Goal: Transaction & Acquisition: Purchase product/service

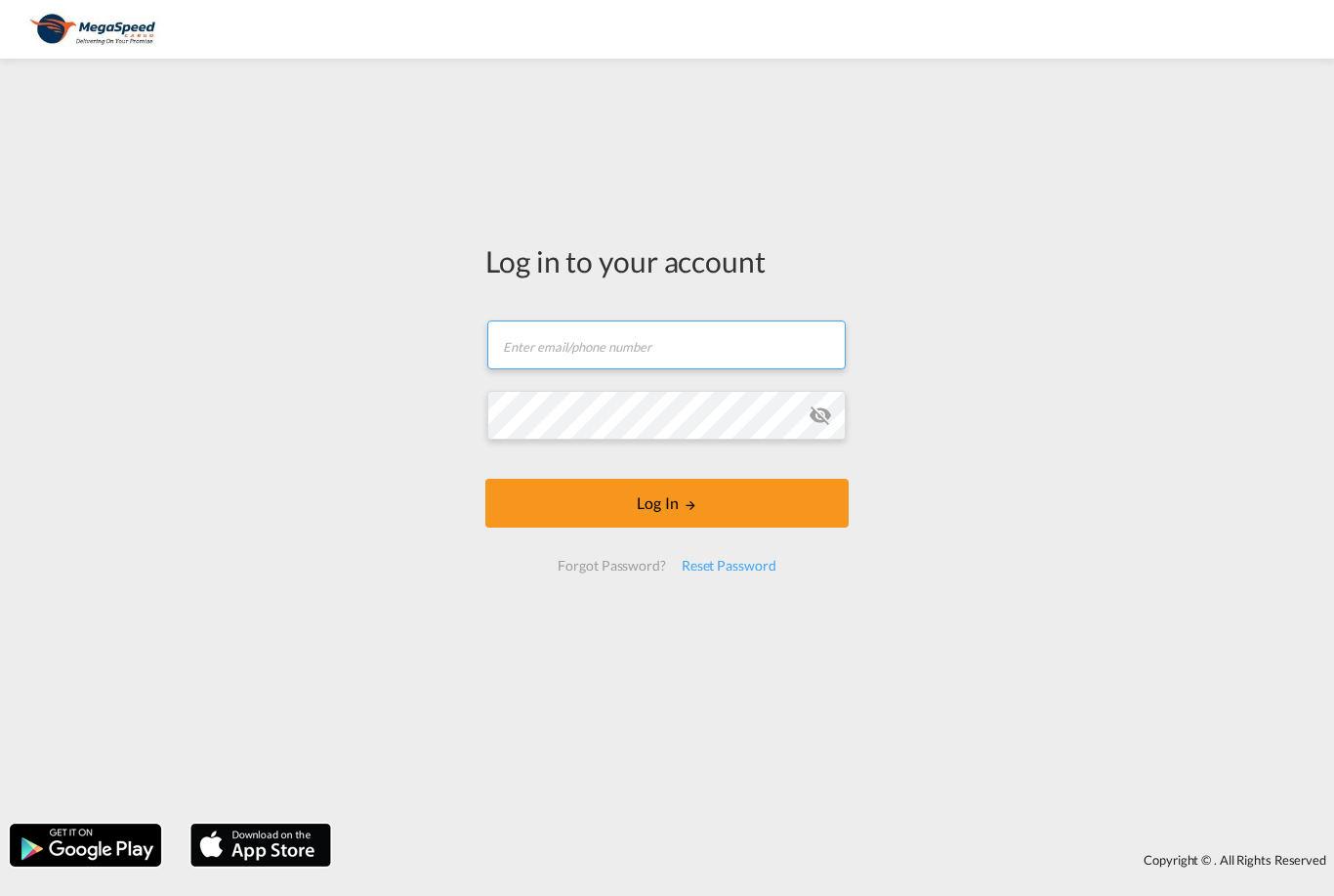
type input "[PERSON_NAME][EMAIL_ADDRESS][PERSON_NAME][DOMAIN_NAME]"
click at [667, 503] on button "Log In" at bounding box center [667, 503] width 363 height 49
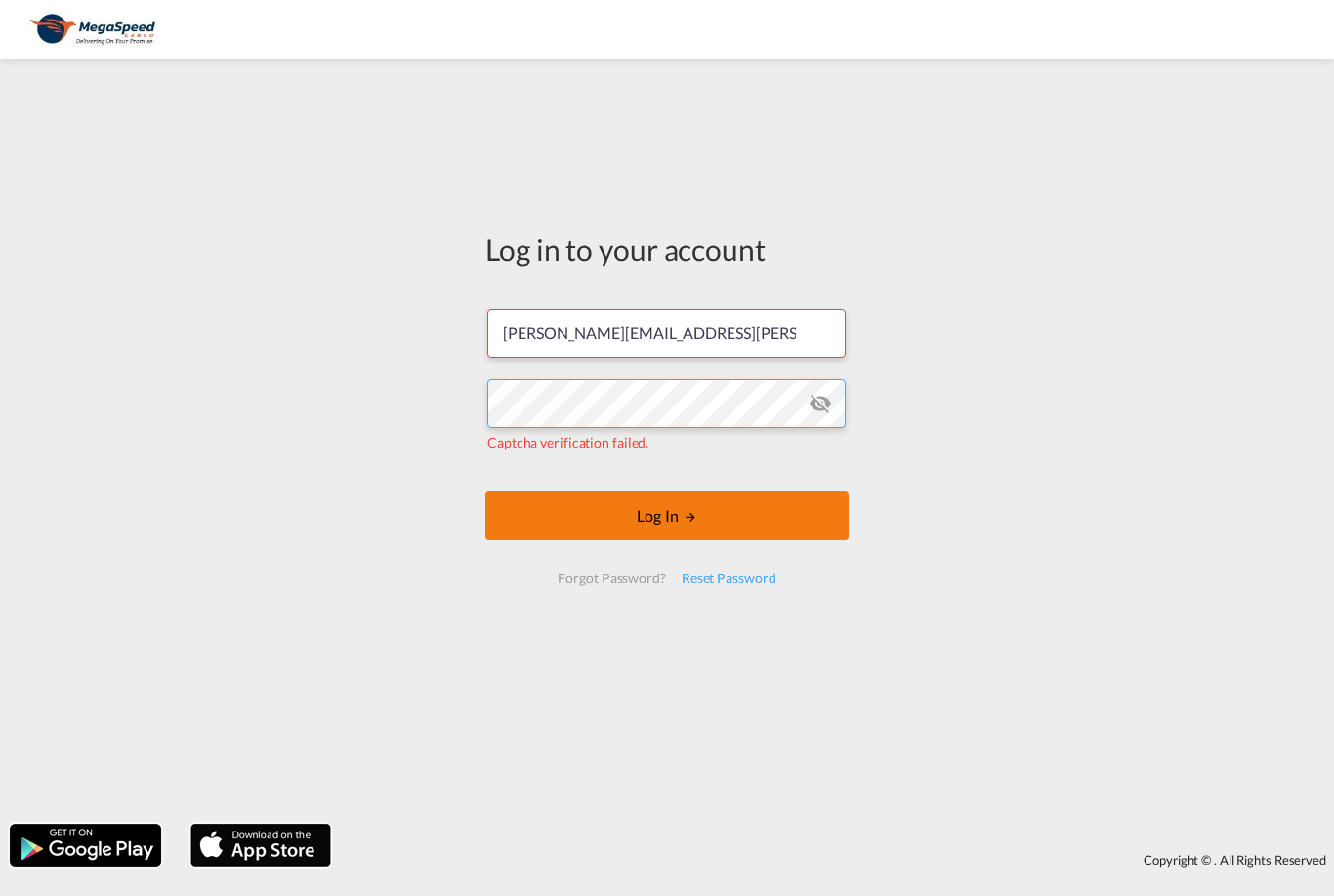
click at [756, 502] on button "Log In" at bounding box center [667, 516] width 363 height 49
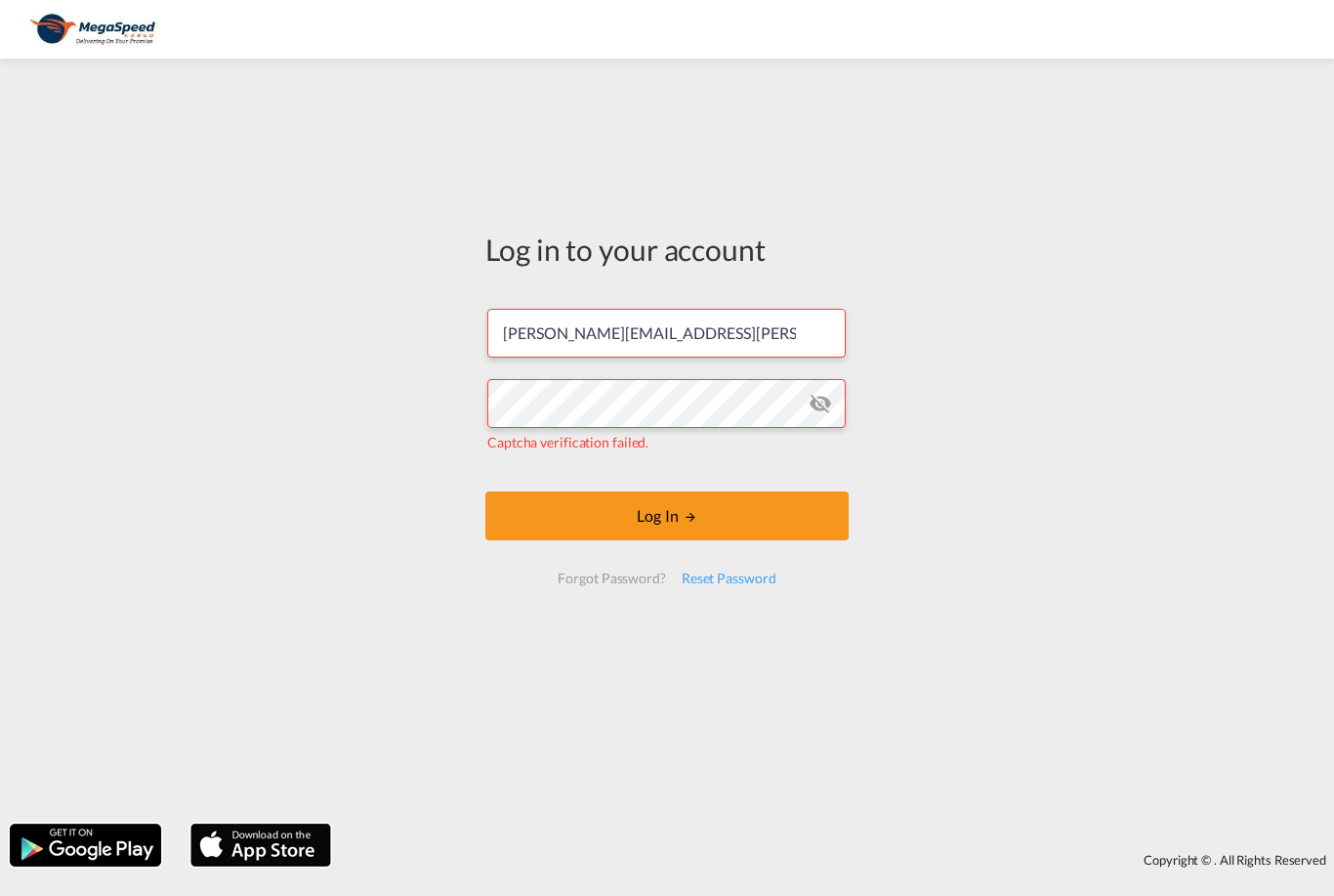
click at [815, 403] on md-icon "icon-eye-off" at bounding box center [821, 404] width 24 height 24
click at [815, 394] on md-icon "icon-eye-off" at bounding box center [821, 404] width 24 height 24
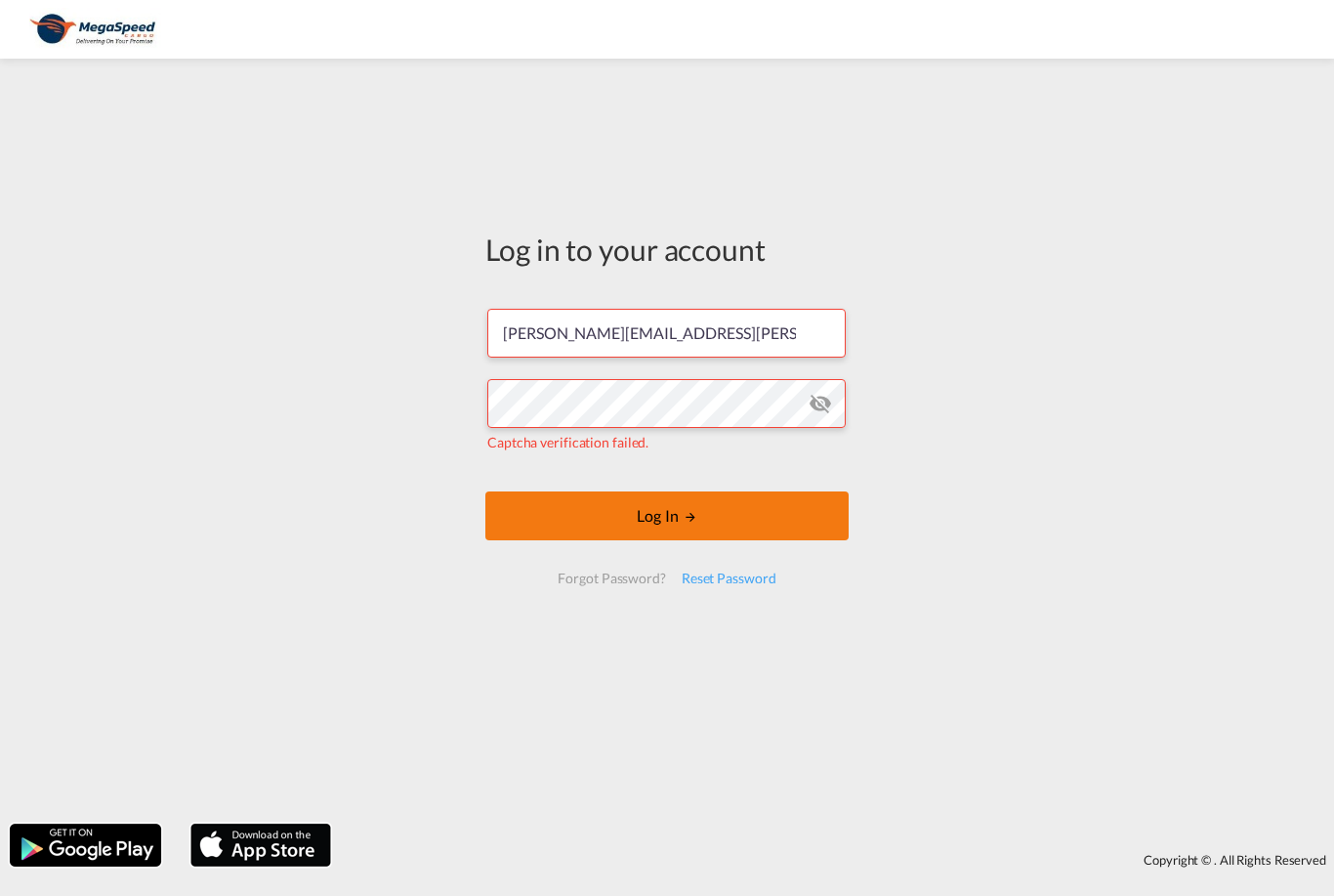
click at [710, 521] on button "Log In" at bounding box center [667, 516] width 363 height 49
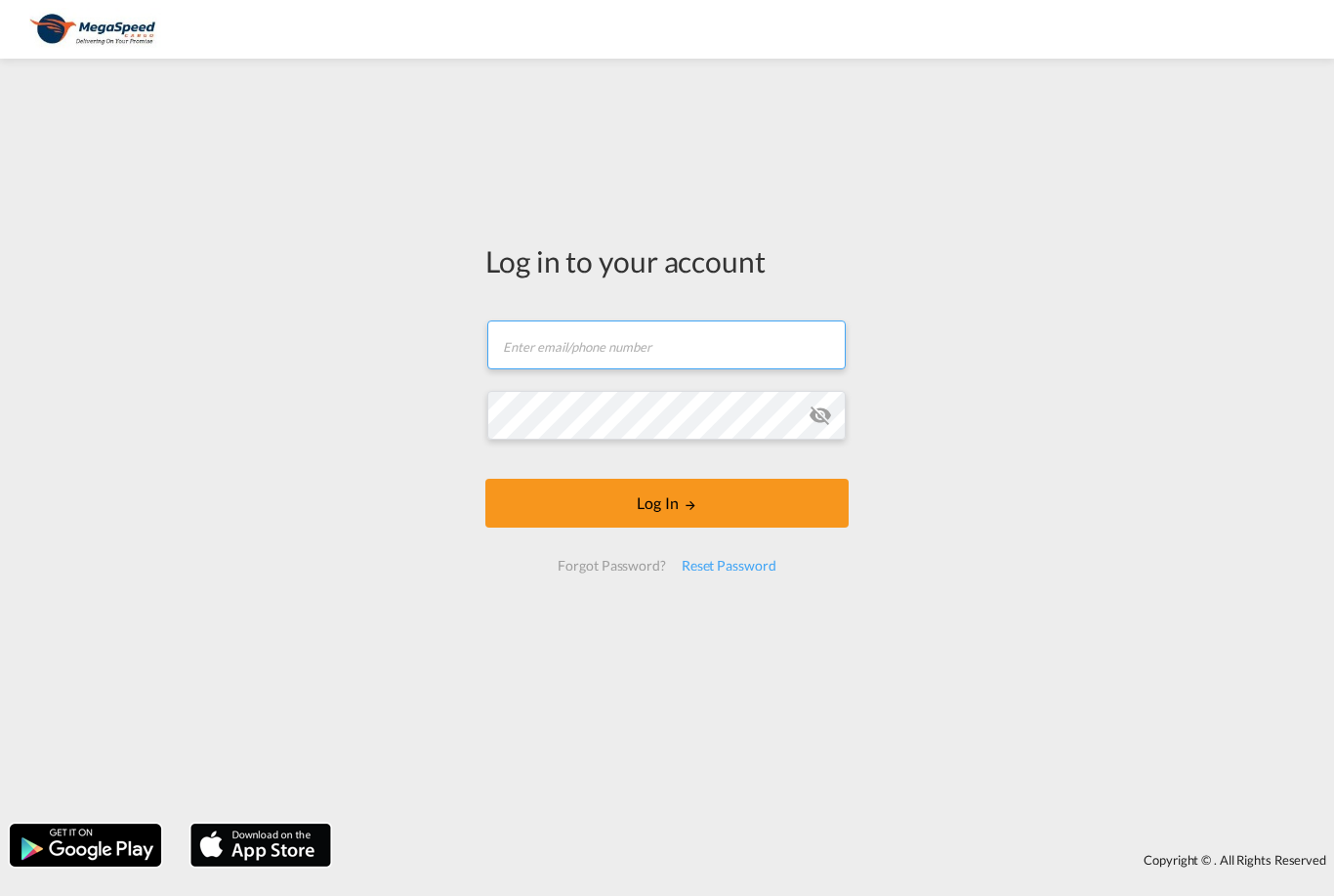
type input "[PERSON_NAME][EMAIL_ADDRESS][PERSON_NAME][DOMAIN_NAME]"
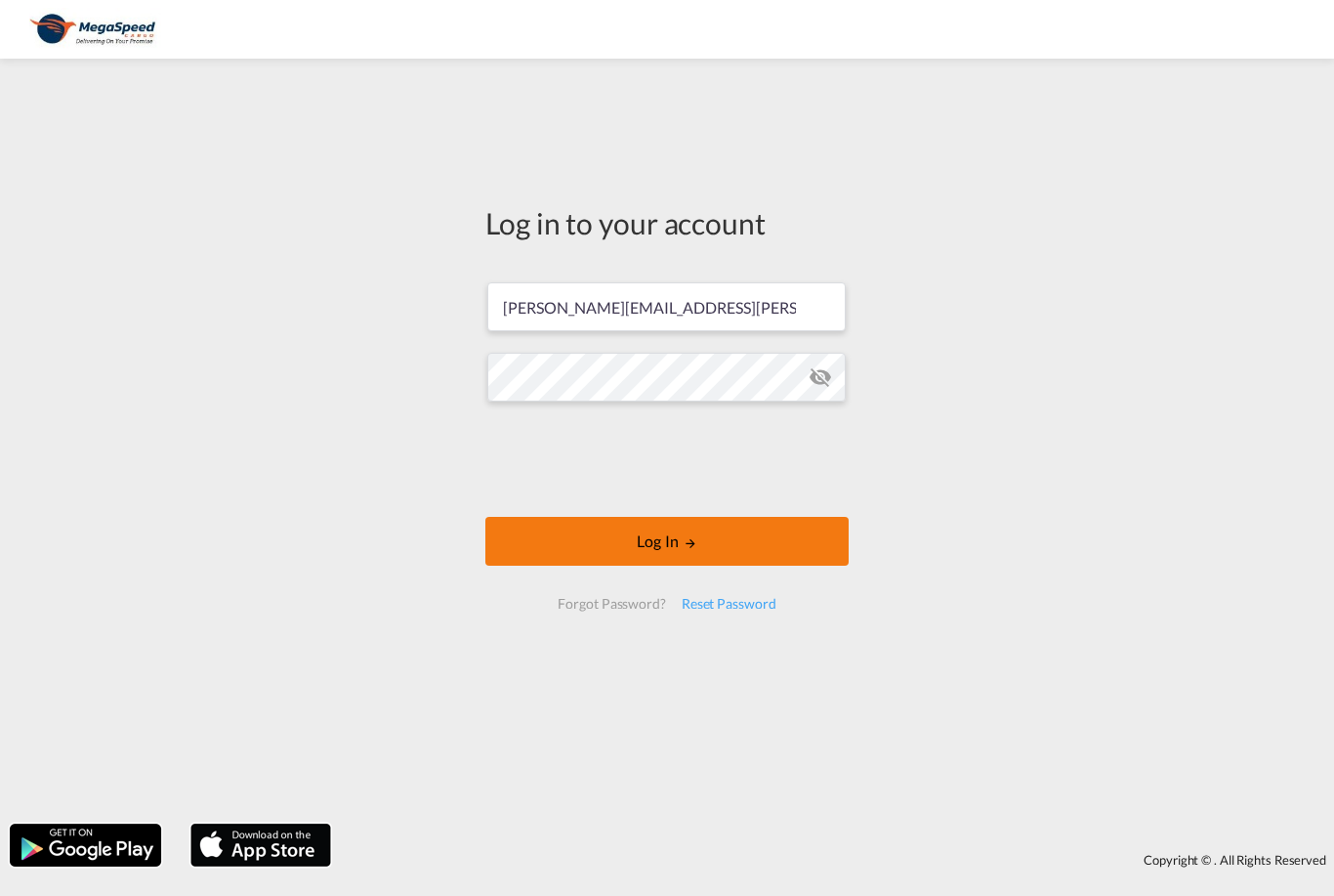
click at [792, 544] on button "Log In" at bounding box center [667, 542] width 363 height 49
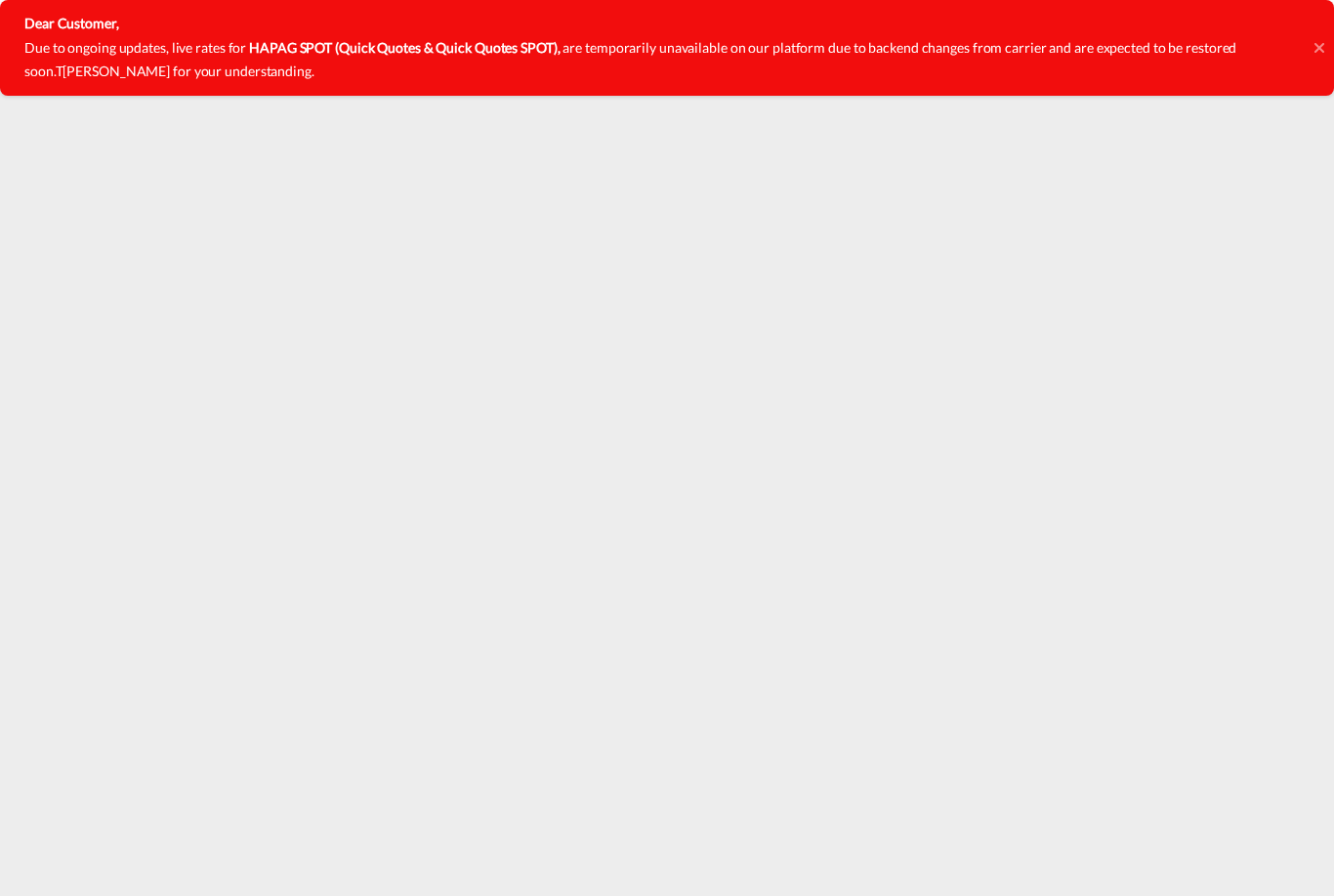
click at [1328, 43] on div "Dear Customer, Due to ongoing updates, live rates for HAPAG SPOT (Quick Quotes …" at bounding box center [667, 47] width 1334 height 96
click at [1326, 53] on div "Dear Customer, Due to ongoing updates, live rates for HAPAG SPOT (Quick Quotes …" at bounding box center [667, 47] width 1334 height 96
click at [1330, 37] on div "Dear Customer, Due to ongoing updates, live rates for HAPAG SPOT (Quick Quotes …" at bounding box center [667, 47] width 1334 height 96
click at [1313, 50] on div "Dear Customer, Due to ongoing updates, live rates for HAPAG SPOT (Quick Quotes …" at bounding box center [667, 47] width 1334 height 96
click at [1326, 42] on div "Dear Customer, Due to ongoing updates, live rates for HAPAG SPOT (Quick Quotes …" at bounding box center [667, 47] width 1334 height 96
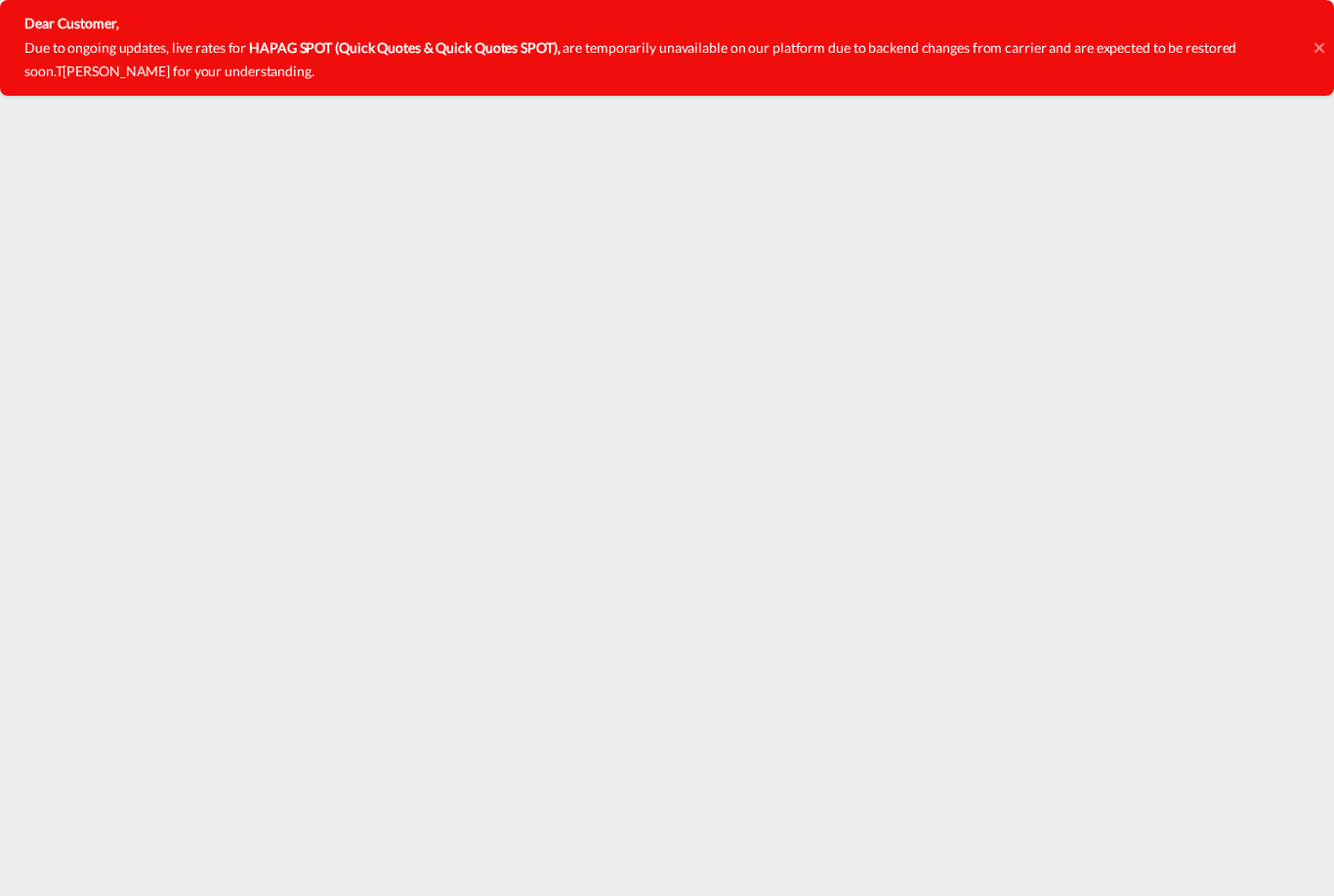
click at [1318, 47] on icon at bounding box center [1319, 48] width 10 height 10
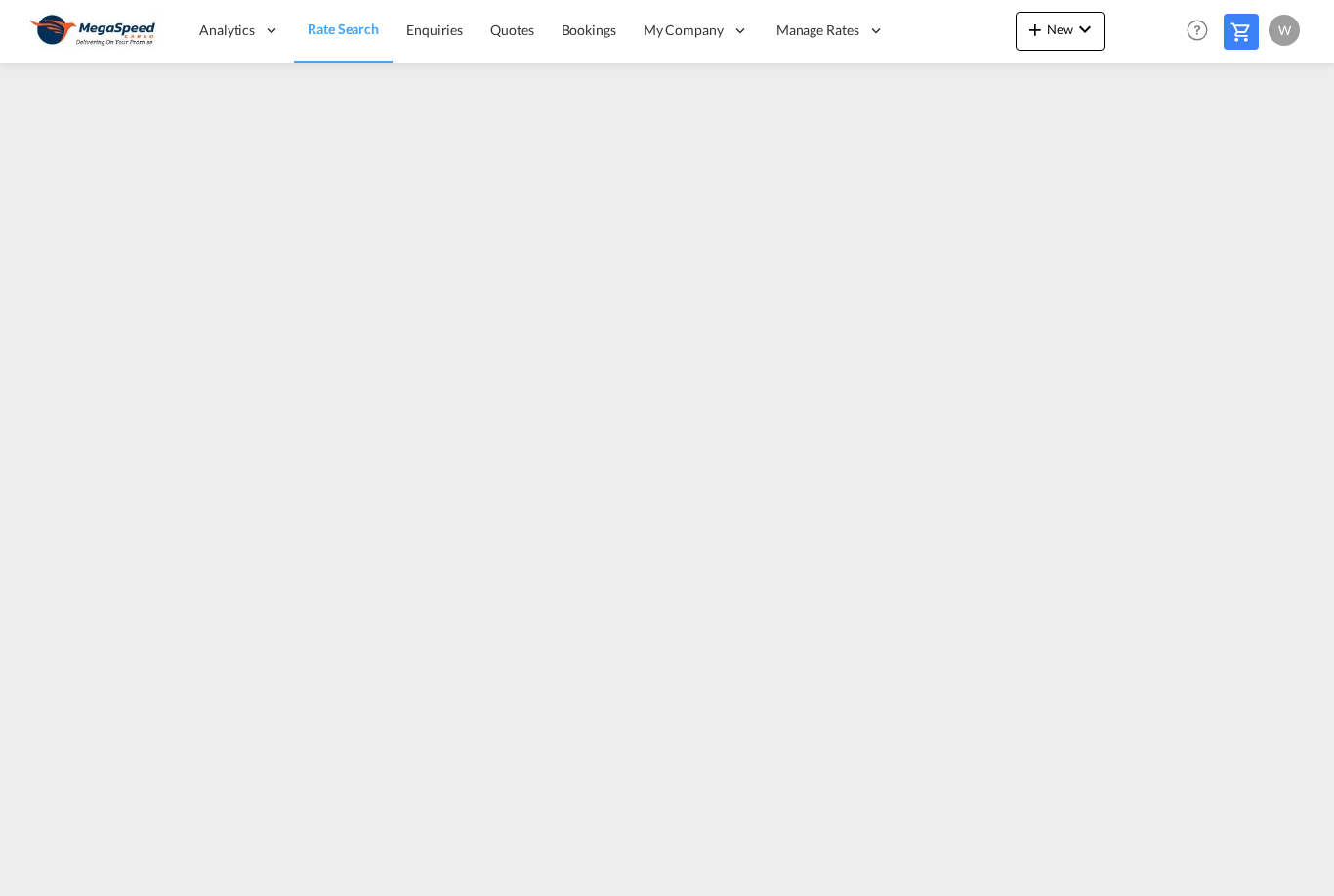
click at [1311, 52] on md-toolbar "Analytics Reports Dashboard Rate Search Enquiries Quotes Bookings" at bounding box center [667, 32] width 1334 height 63
click at [342, 40] on link "Rate Search" at bounding box center [344, 31] width 98 height 63
click at [618, 33] on link "Bookings" at bounding box center [589, 31] width 82 height 63
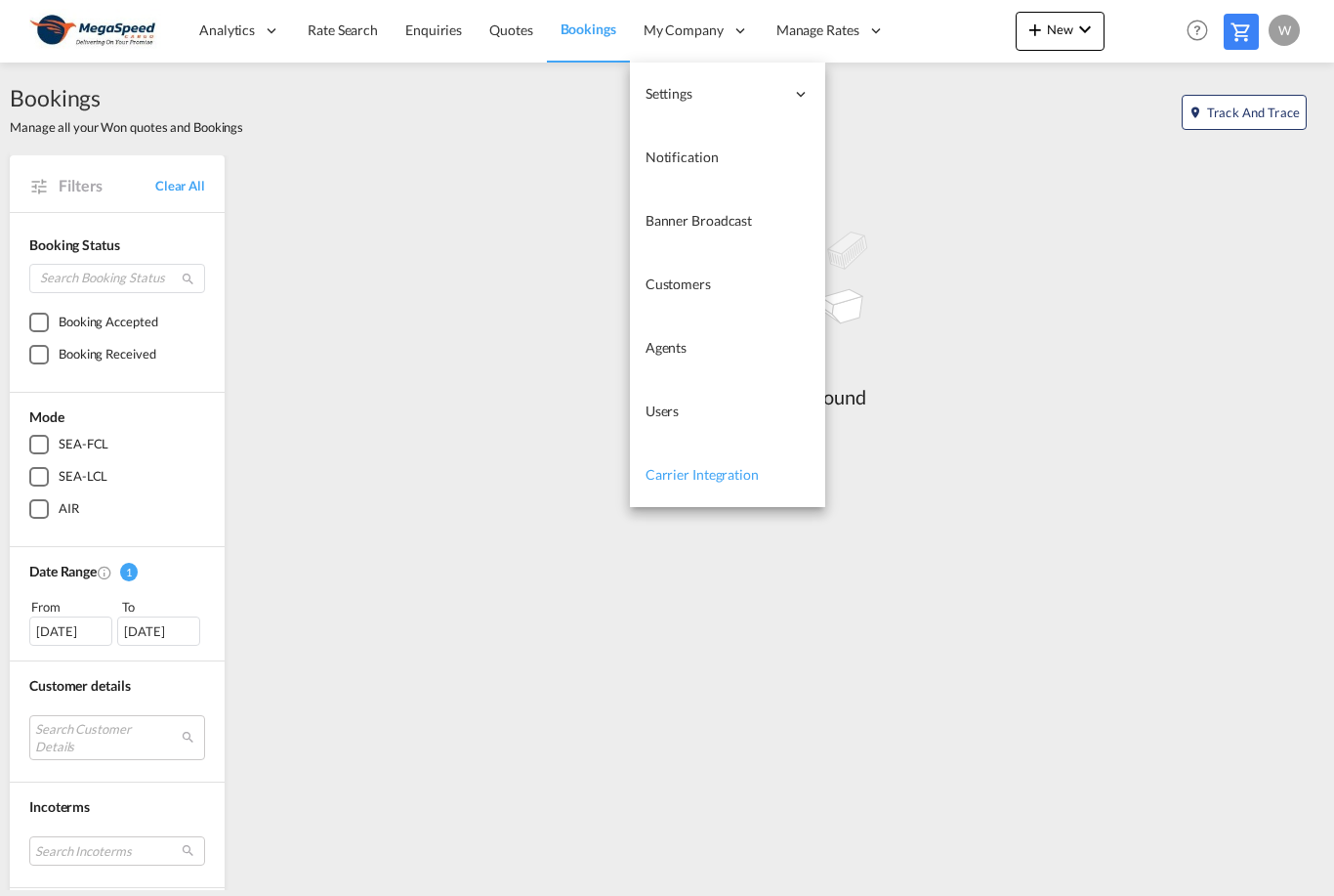
click at [733, 477] on span "Carrier Integration" at bounding box center [702, 474] width 113 height 17
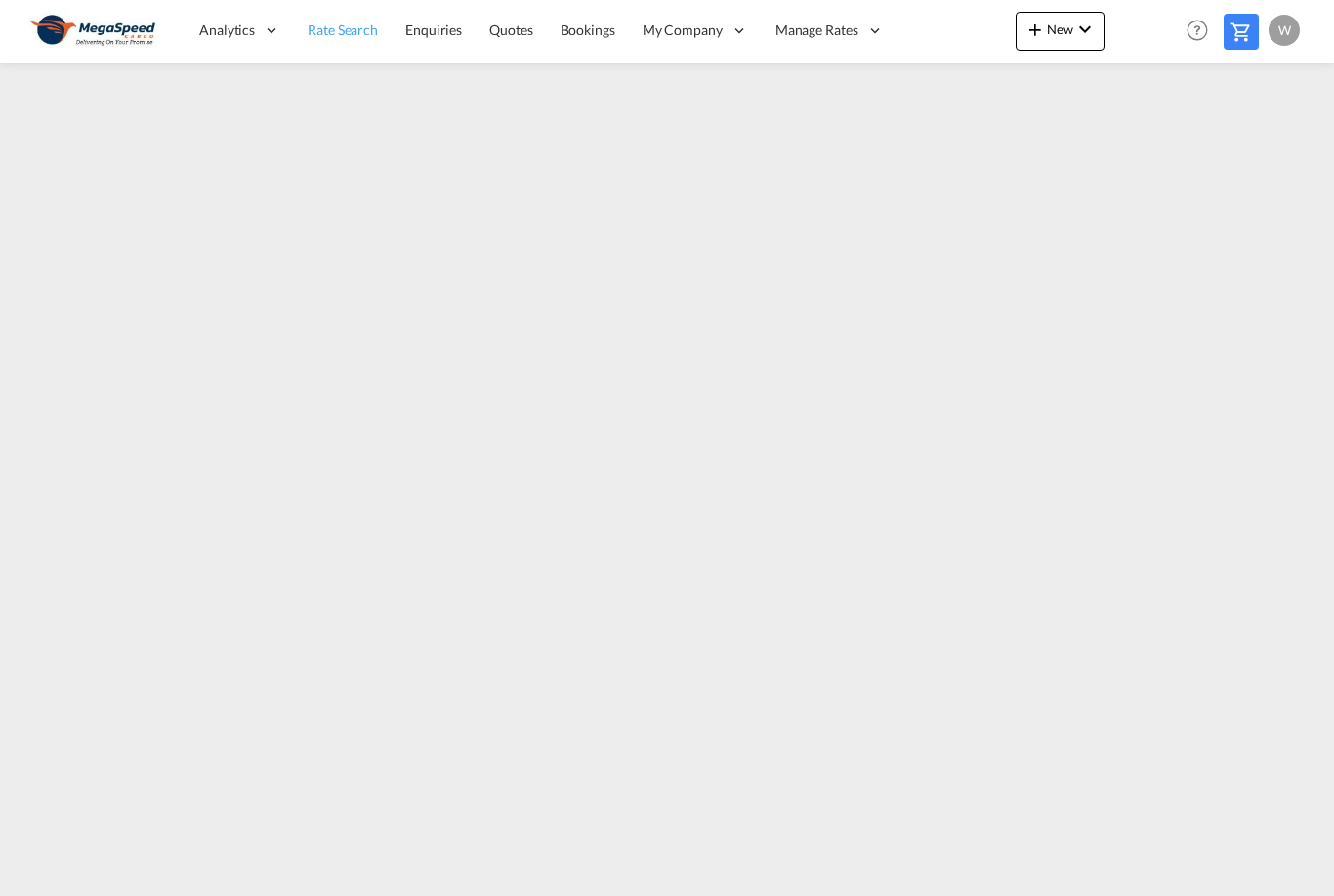
click at [346, 32] on span "Rate Search" at bounding box center [343, 30] width 70 height 17
